Goal: Task Accomplishment & Management: Manage account settings

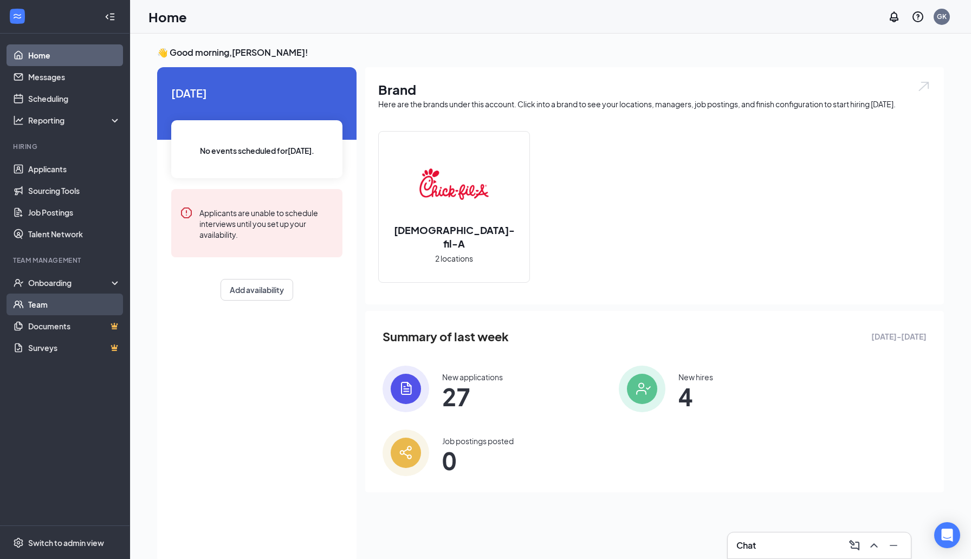
click at [60, 296] on link "Team" at bounding box center [74, 305] width 93 height 22
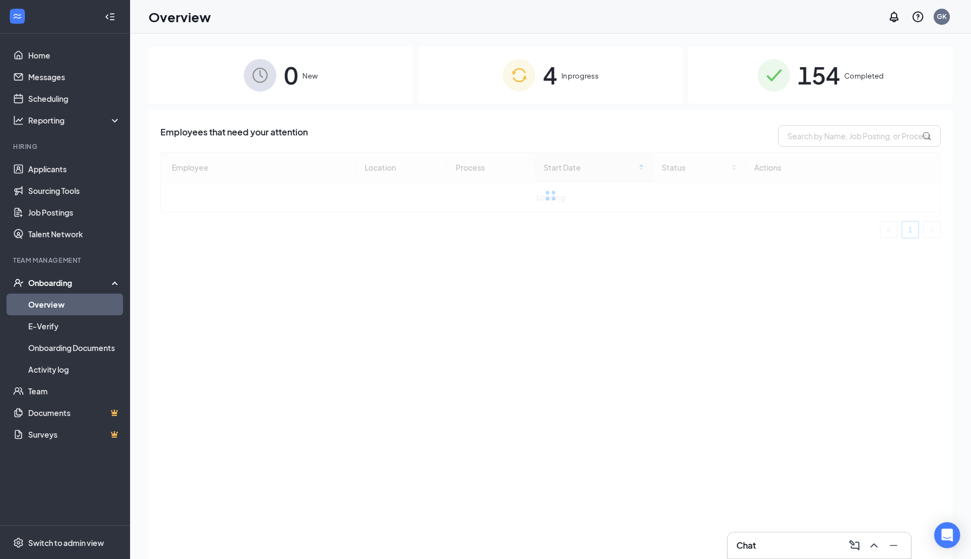
click at [814, 83] on span "154" at bounding box center [818, 74] width 42 height 37
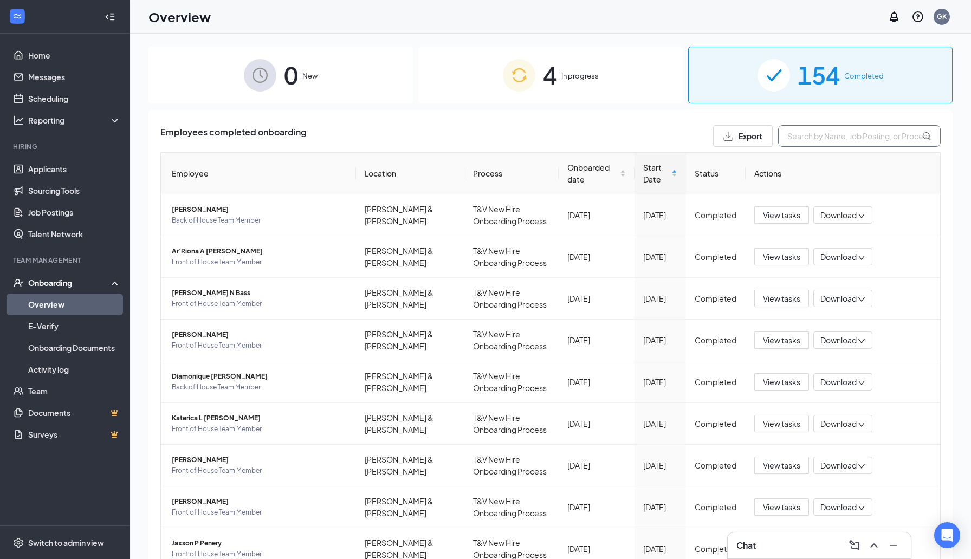
click at [832, 135] on input "text" at bounding box center [859, 136] width 162 height 22
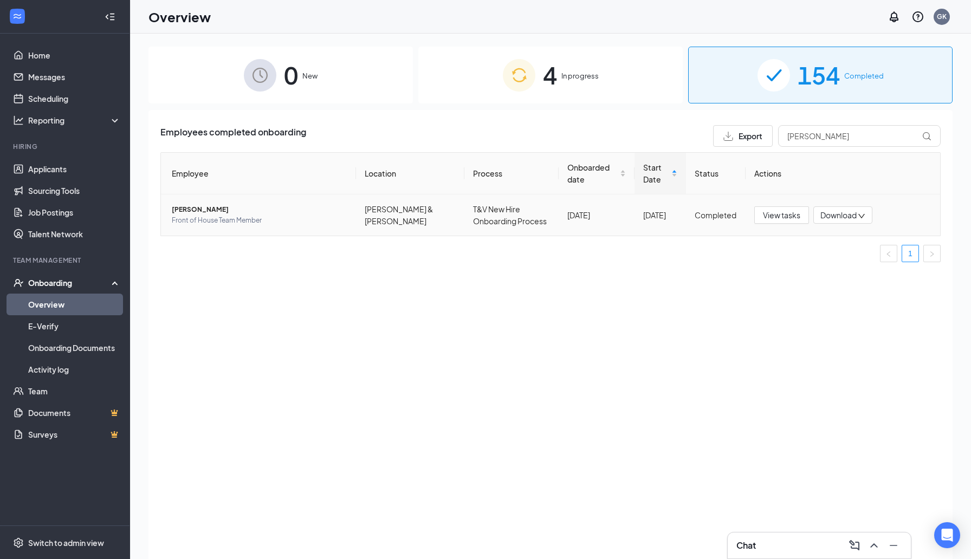
click at [206, 211] on span "LaRon M Reed" at bounding box center [259, 209] width 175 height 11
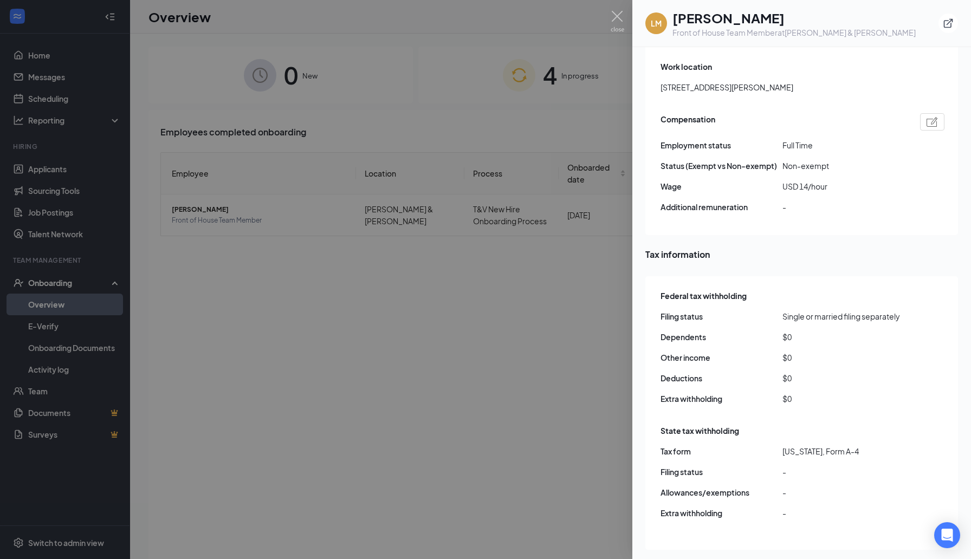
scroll to position [1232, 0]
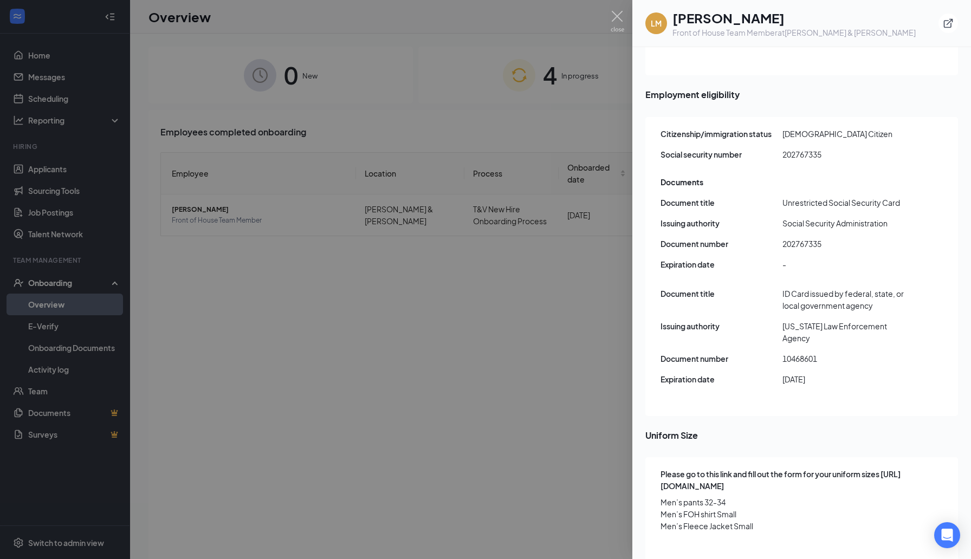
click at [463, 151] on div at bounding box center [485, 279] width 971 height 559
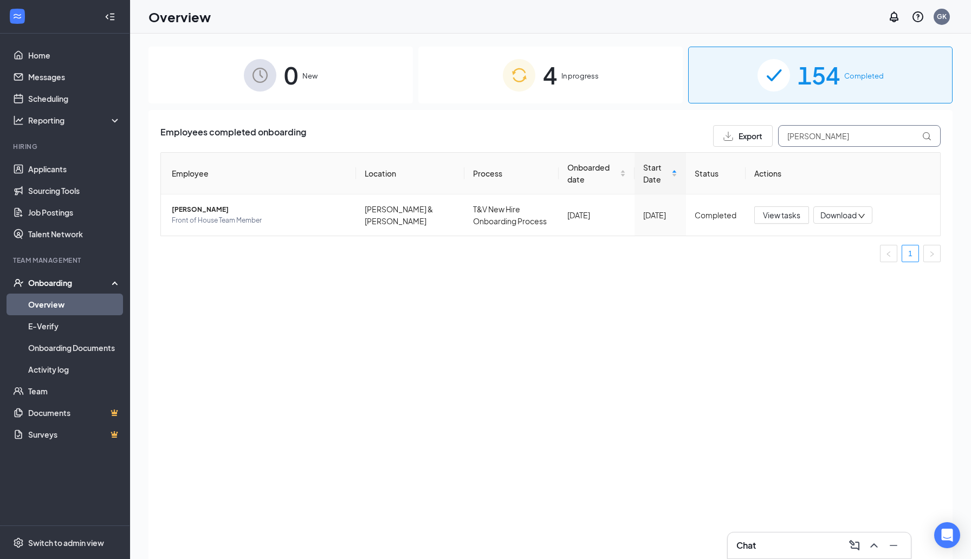
click at [812, 133] on input "Laron" at bounding box center [859, 136] width 162 height 22
type input "L"
click at [198, 212] on span "Bridger Lake" at bounding box center [259, 209] width 175 height 11
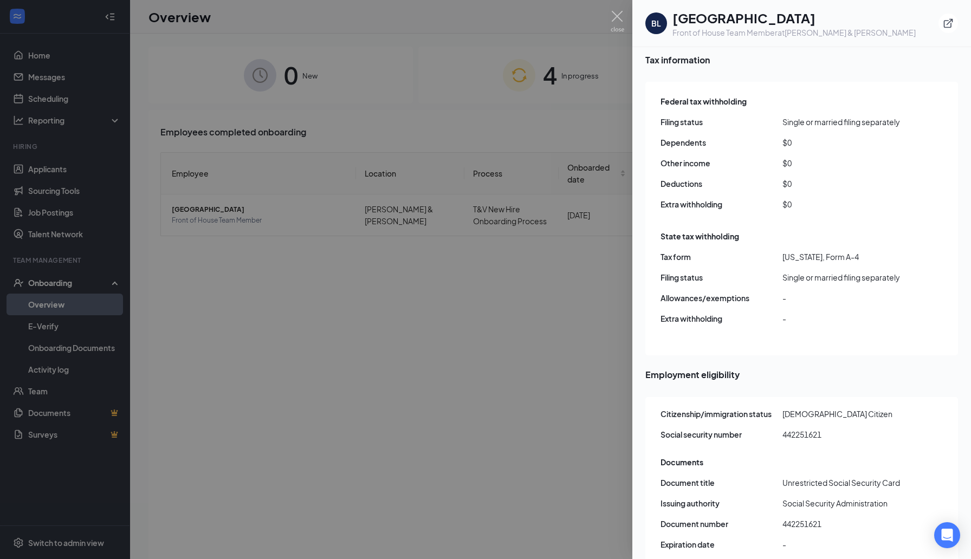
scroll to position [1208, 0]
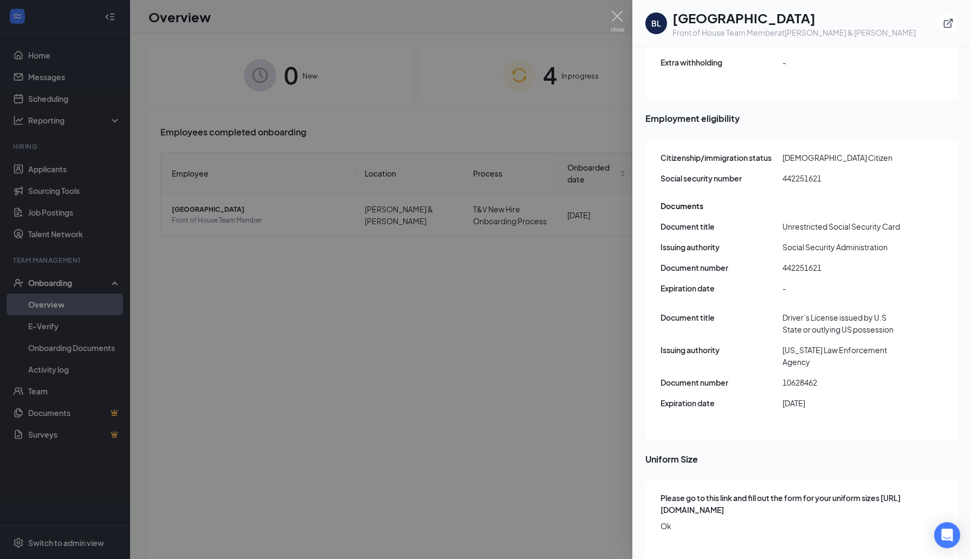
click at [732, 495] on span "Please go to this link and fill out the form for your uniform sizes https://doc…" at bounding box center [802, 504] width 284 height 24
click at [733, 520] on span "Ok" at bounding box center [802, 526] width 284 height 12
click at [515, 317] on div at bounding box center [485, 279] width 971 height 559
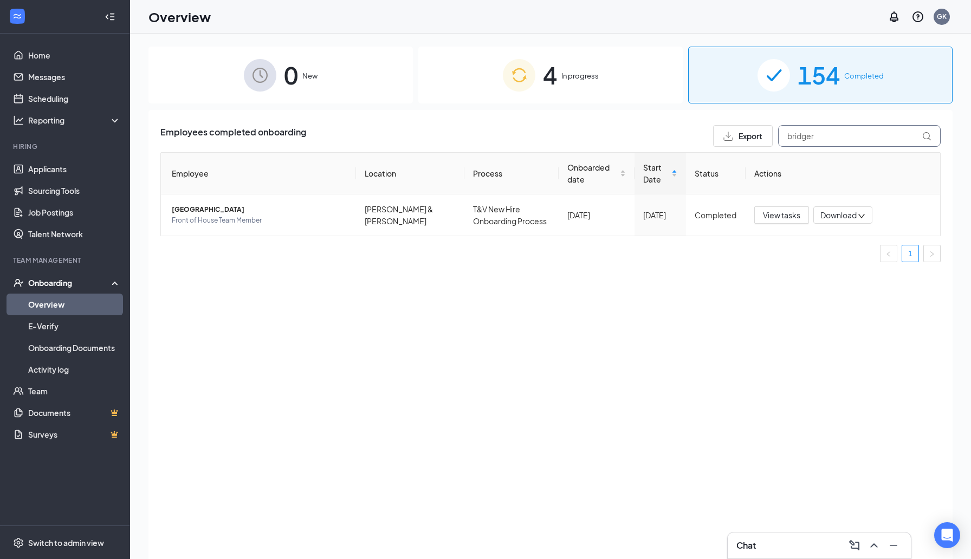
click at [836, 142] on input "bridger" at bounding box center [859, 136] width 162 height 22
type input "b"
click at [224, 207] on span "Jailyn D Tate" at bounding box center [259, 209] width 175 height 11
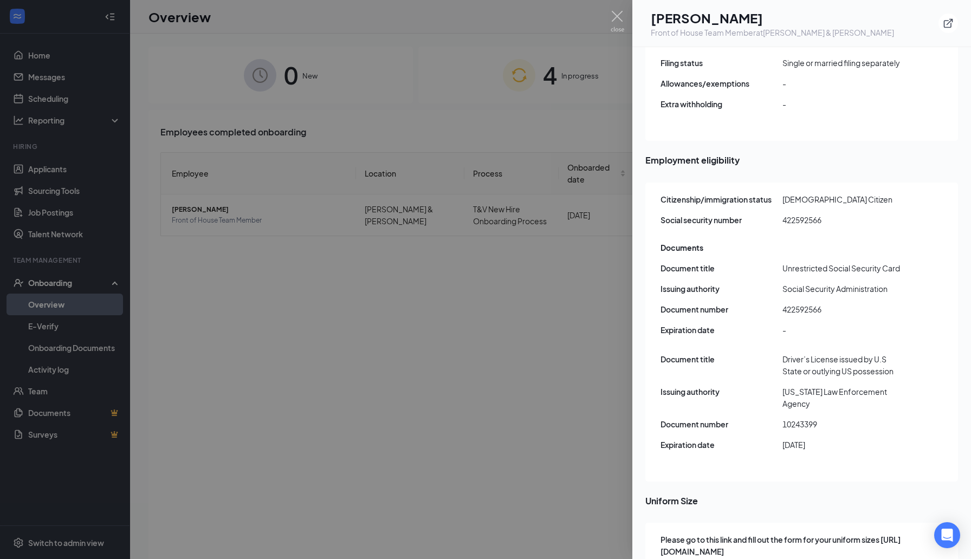
scroll to position [1208, 0]
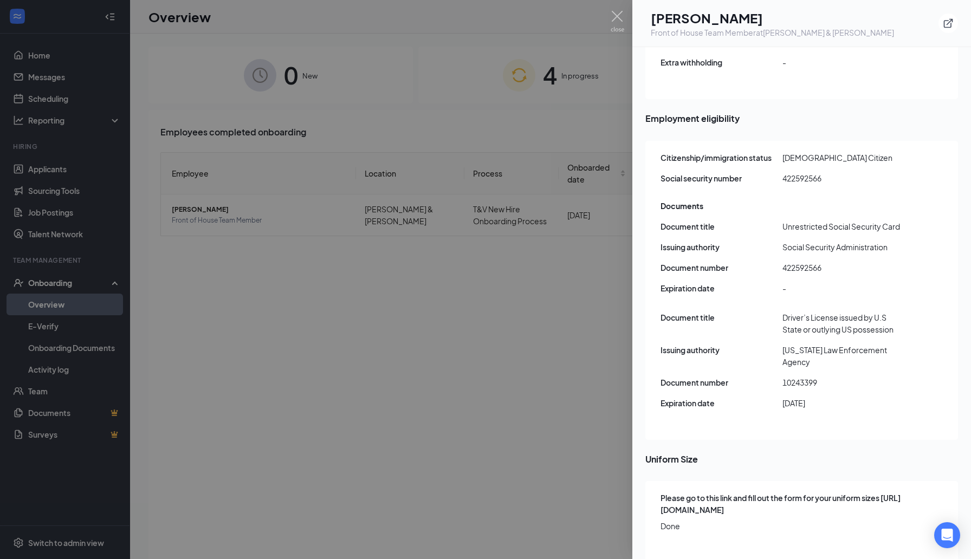
click at [528, 433] on div at bounding box center [485, 279] width 971 height 559
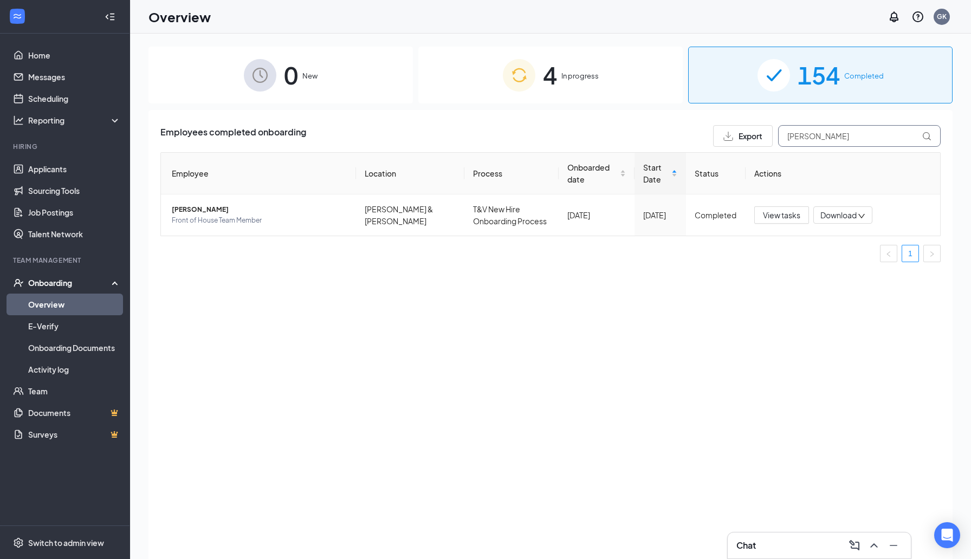
click at [856, 134] on input "Jailyn" at bounding box center [859, 136] width 162 height 22
type input "J"
click at [206, 211] on span "Patrick Rn Nevins" at bounding box center [259, 209] width 175 height 11
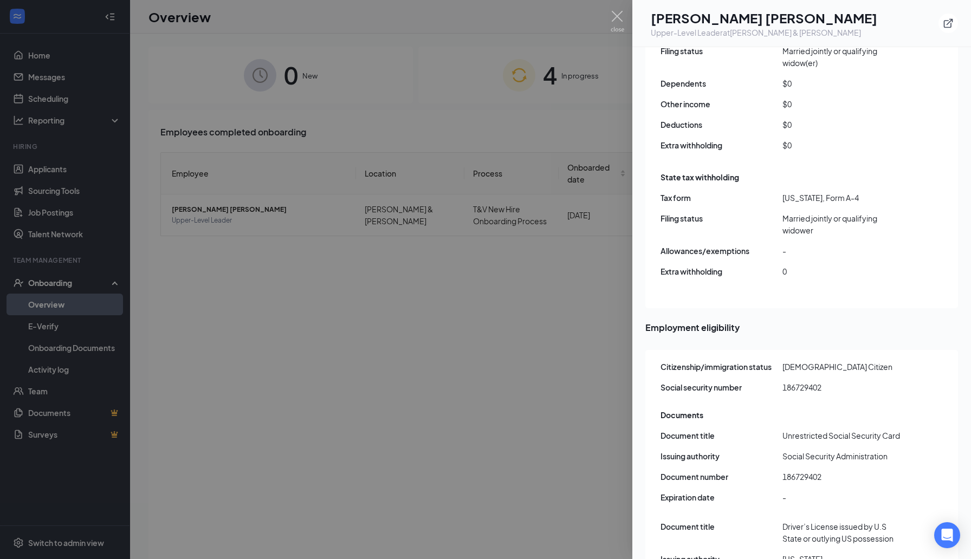
scroll to position [1220, 0]
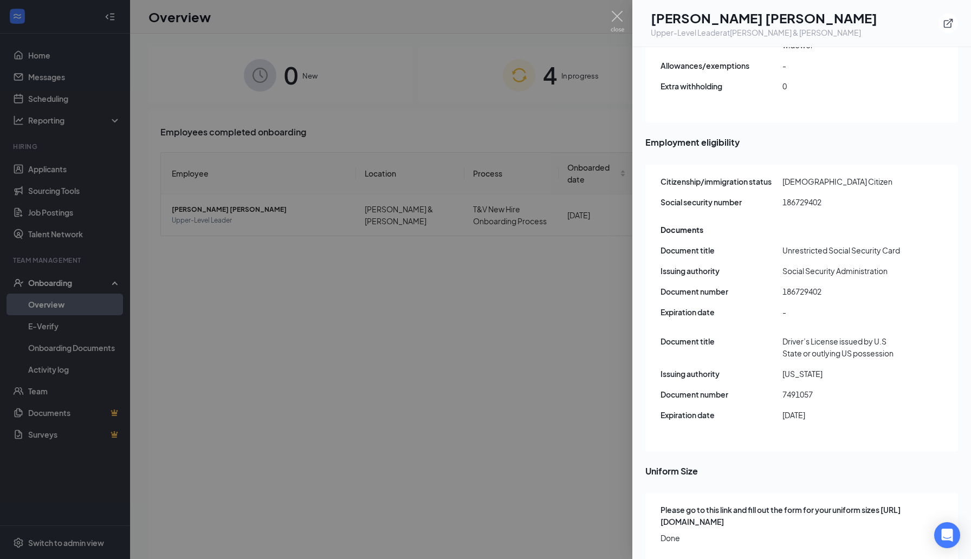
click at [377, 389] on div at bounding box center [485, 279] width 971 height 559
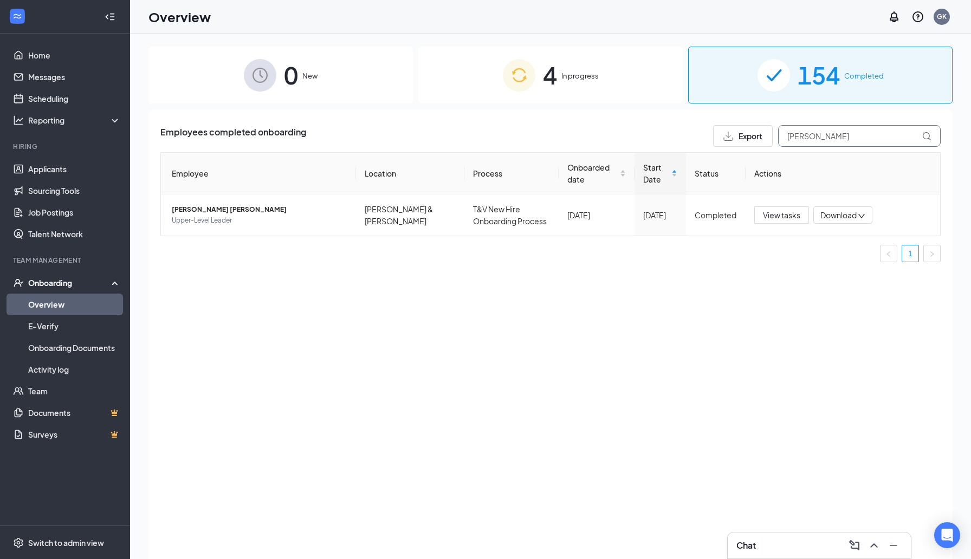
click at [842, 139] on input "patrick" at bounding box center [859, 136] width 162 height 22
type input "p"
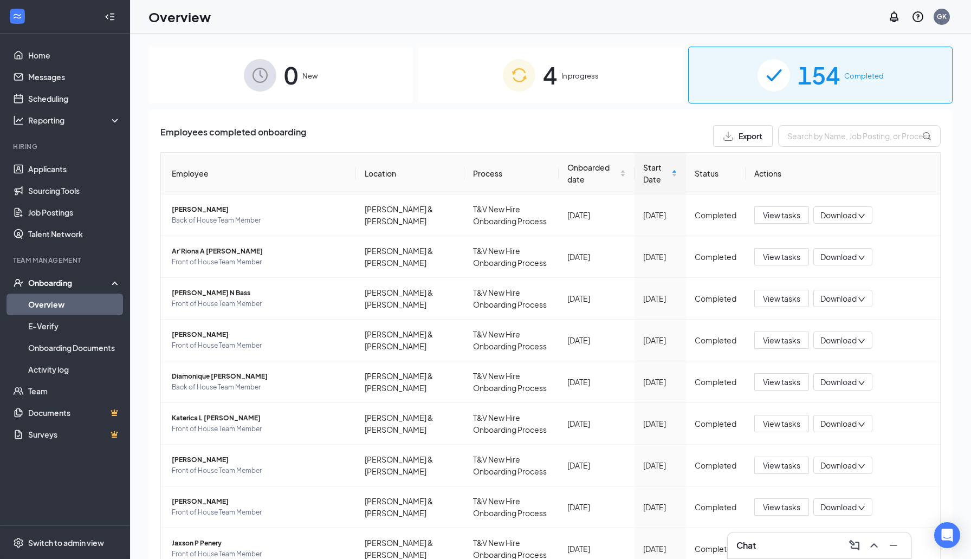
click at [588, 74] on span "In progress" at bounding box center [579, 75] width 37 height 11
